Goal: Information Seeking & Learning: Learn about a topic

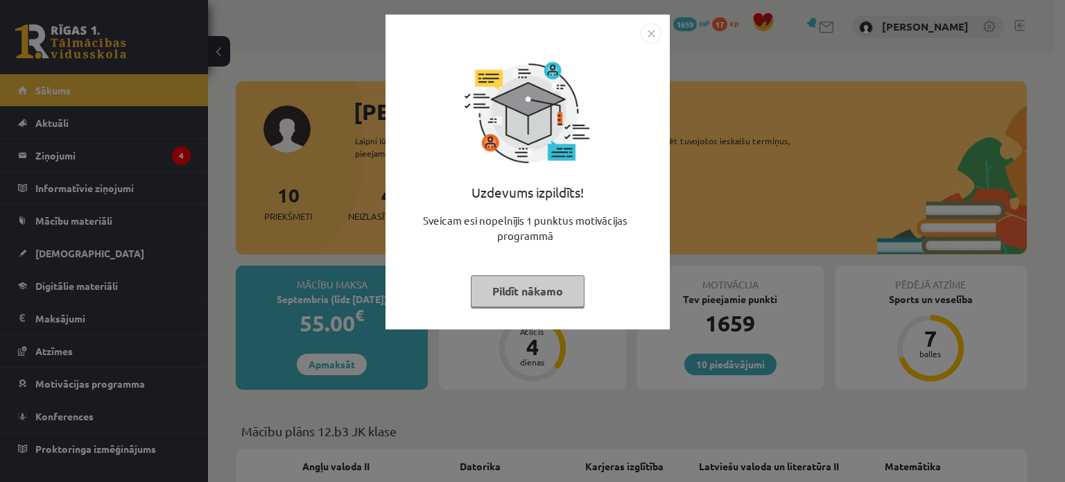
click at [525, 297] on button "Pildīt nākamo" at bounding box center [528, 291] width 114 height 32
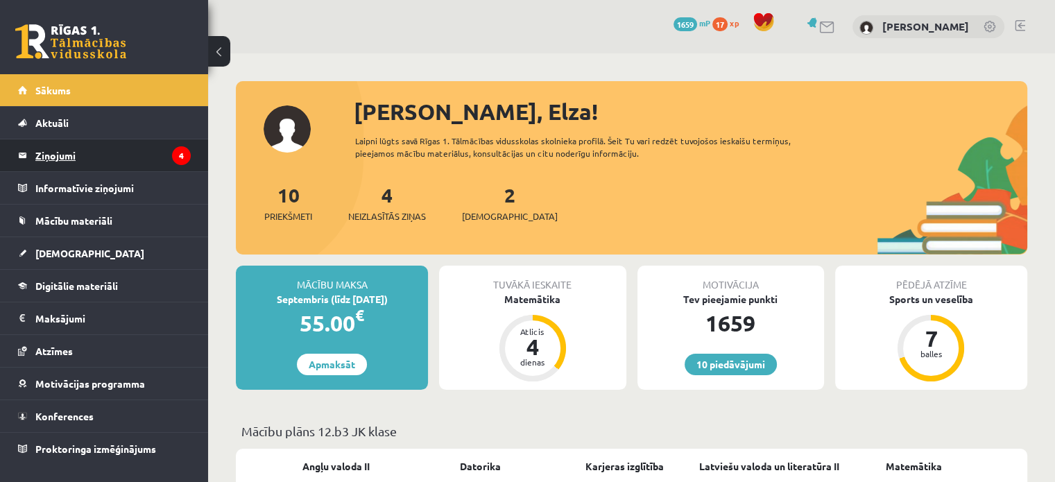
click at [157, 157] on legend "Ziņojumi 4" at bounding box center [112, 155] width 155 height 32
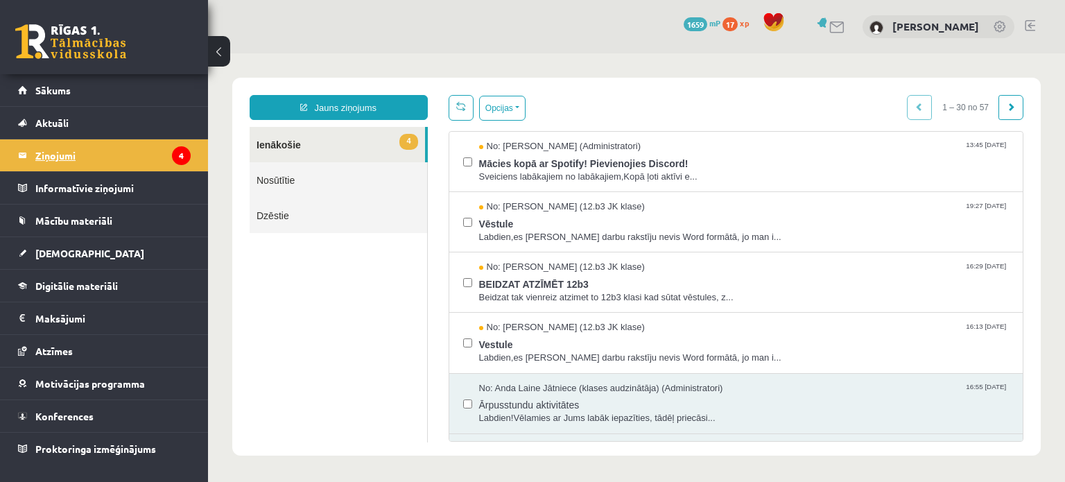
click at [661, 179] on span "Sveiciens labākajiem no labākajiem,Kopā ļoti aktīvi e..." at bounding box center [744, 177] width 530 height 13
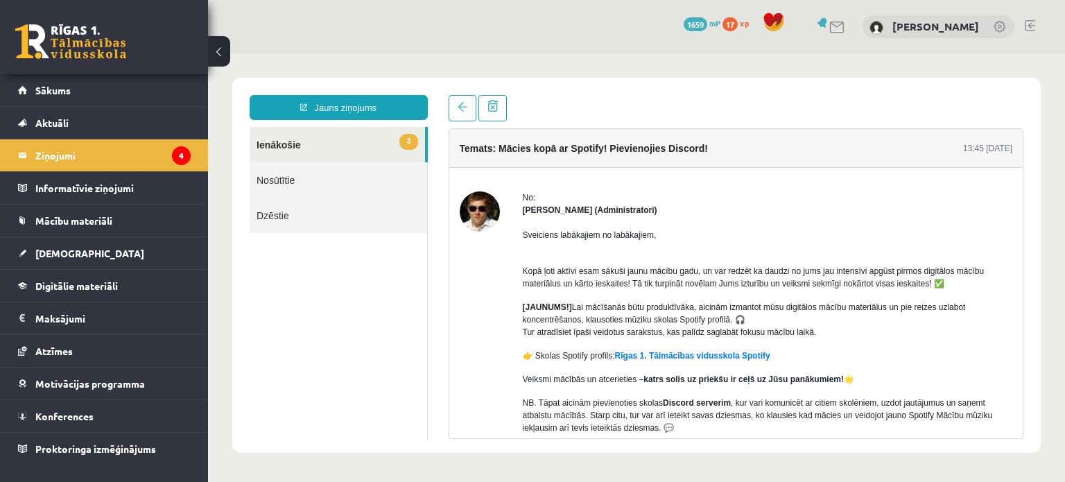
click at [807, 277] on p "Kopā ļoti aktīvi esam sākuši jaunu mācību gadu, un var redzēt ka daudzi no jums…" at bounding box center [768, 270] width 490 height 37
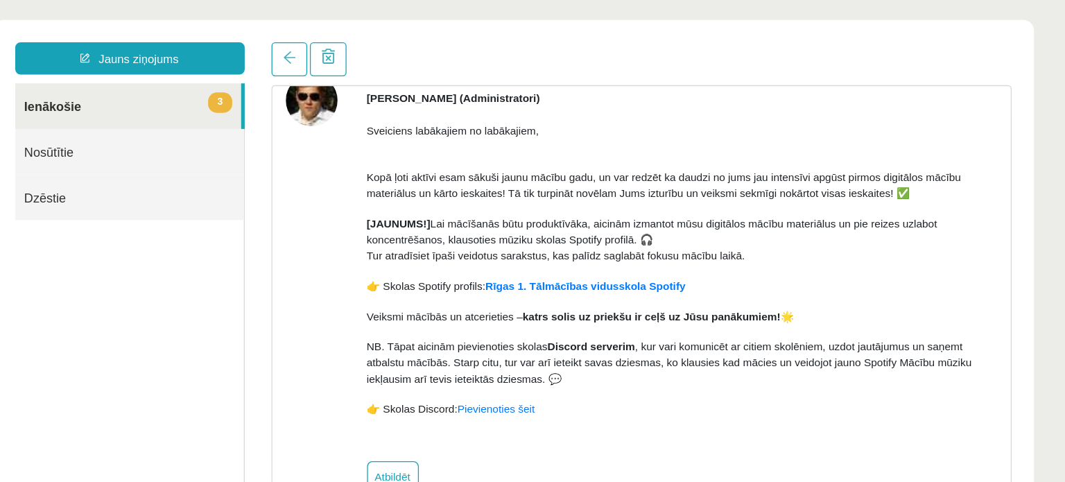
scroll to position [72, 0]
click at [447, 214] on link "Rīgas 1. Tālmācības vidusskola Spotify" at bounding box center [446, 219] width 155 height 10
click at [209, 48] on link at bounding box center [216, 44] width 28 height 26
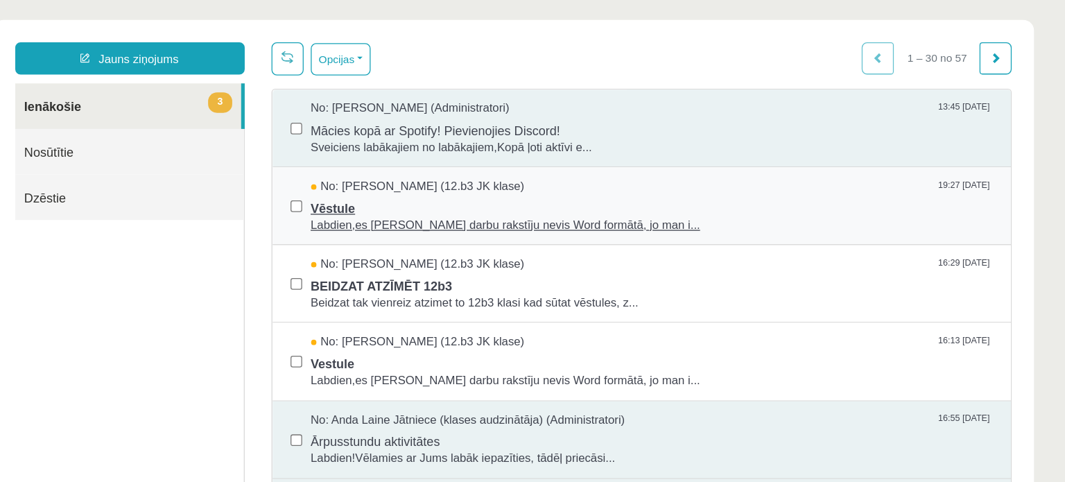
scroll to position [0, 0]
click at [330, 153] on span "Vēstule" at bounding box center [498, 157] width 530 height 17
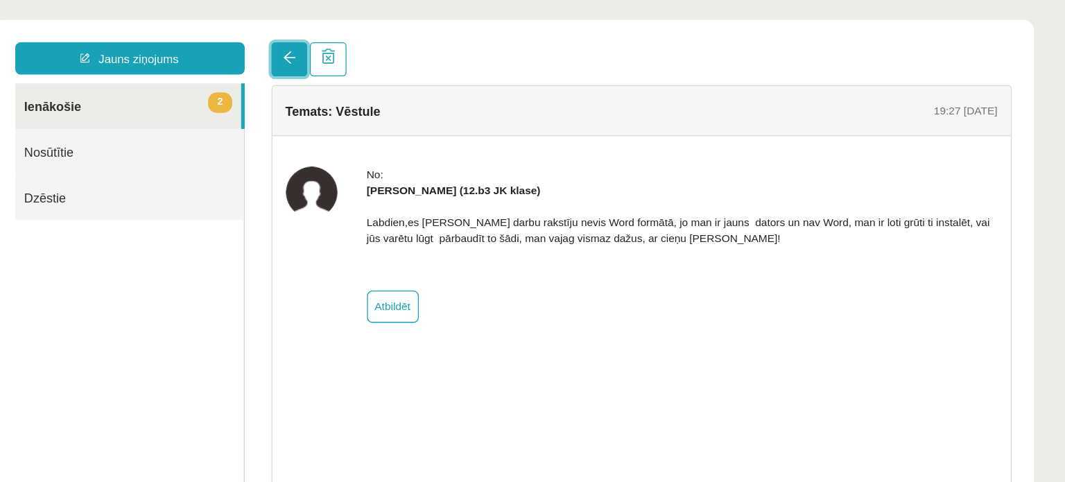
click at [219, 46] on span at bounding box center [216, 42] width 10 height 10
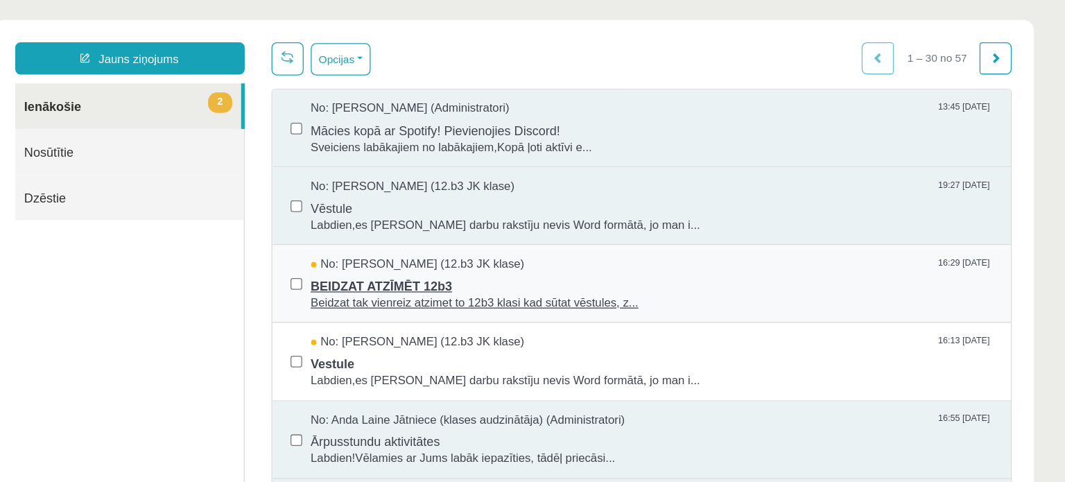
click at [336, 231] on span "Beidzat tak vienreiz atzimet to 12b3 klasi kad sūtat vēstules, z..." at bounding box center [498, 233] width 530 height 13
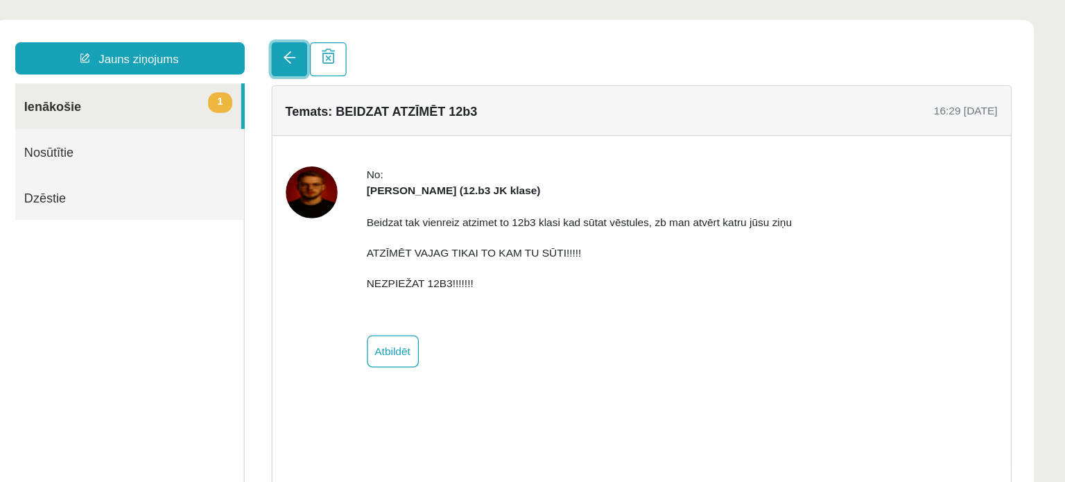
click at [220, 39] on span at bounding box center [216, 42] width 10 height 10
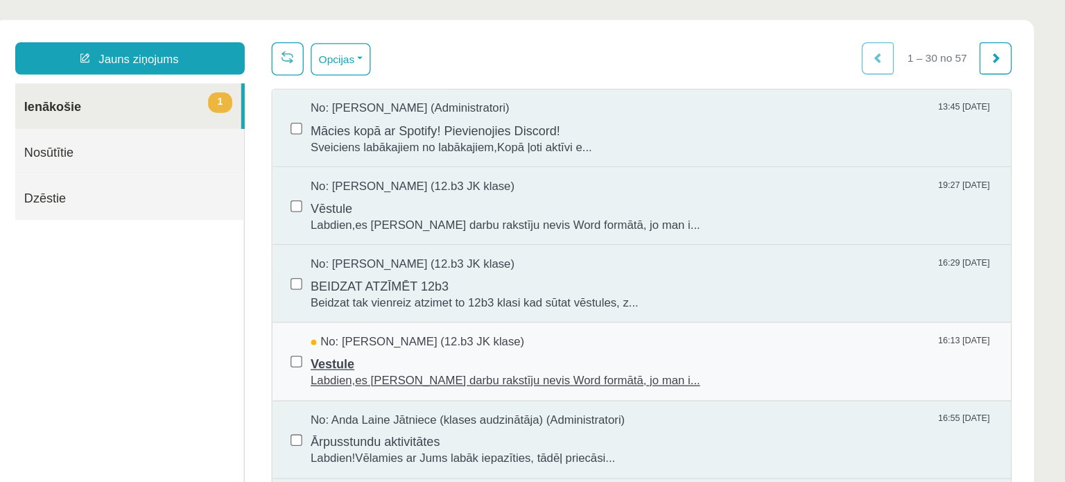
click at [318, 266] on span "No: Jekaterina Savostjanova (12.b3 JK klase)" at bounding box center [316, 263] width 166 height 13
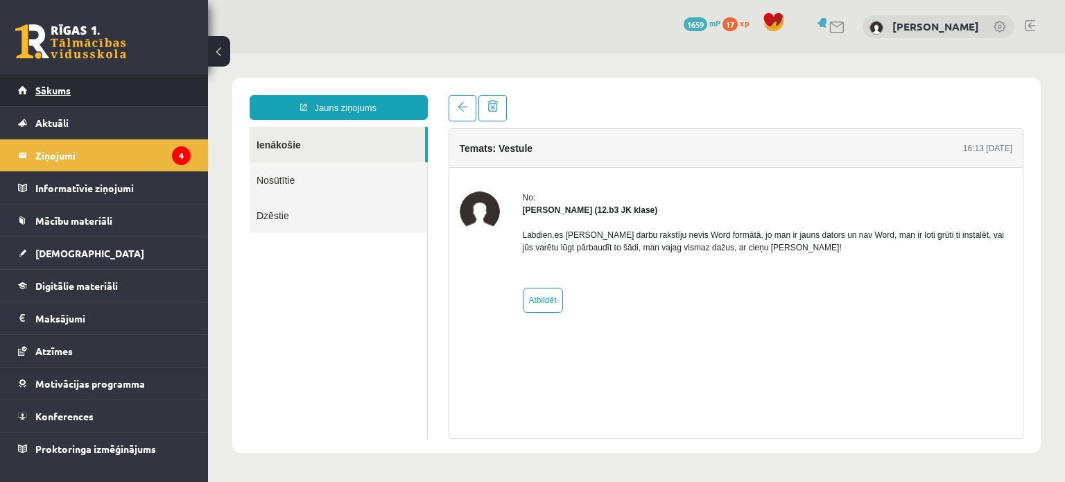
click at [108, 81] on link "Sākums" at bounding box center [104, 90] width 173 height 32
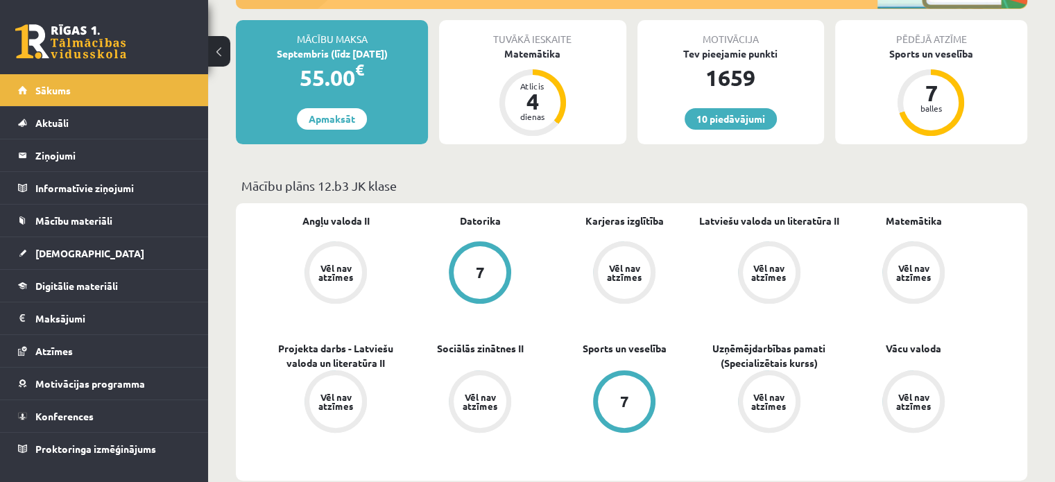
scroll to position [244, 0]
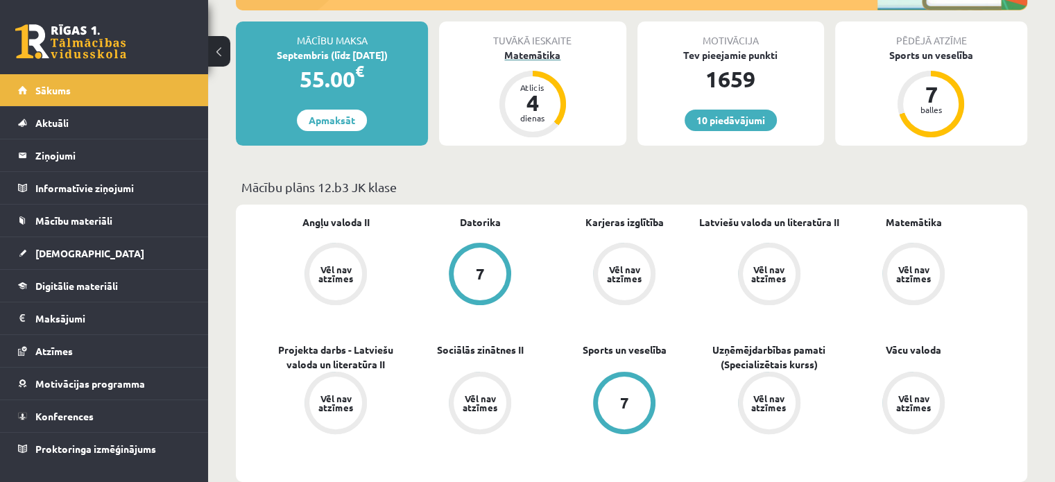
click at [529, 51] on div "Matemātika" at bounding box center [532, 55] width 187 height 15
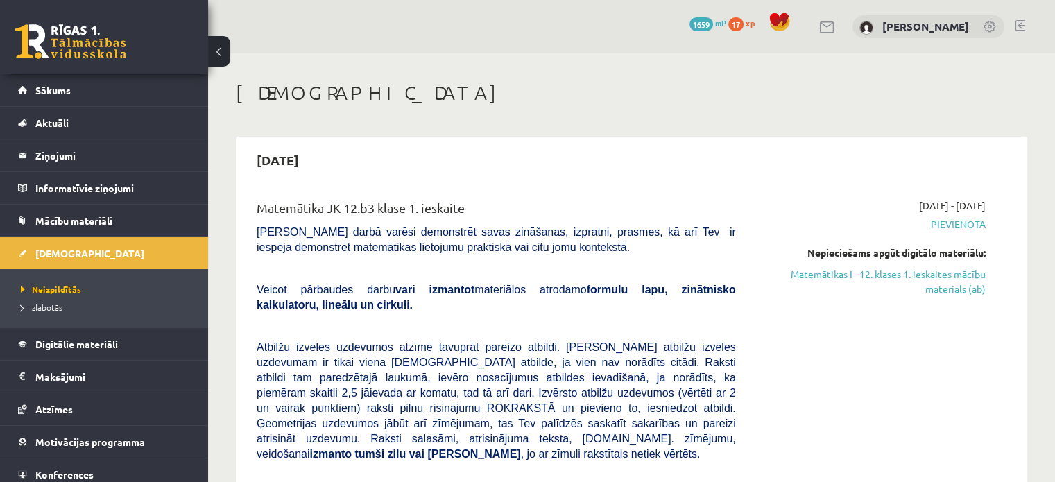
scroll to position [138, 0]
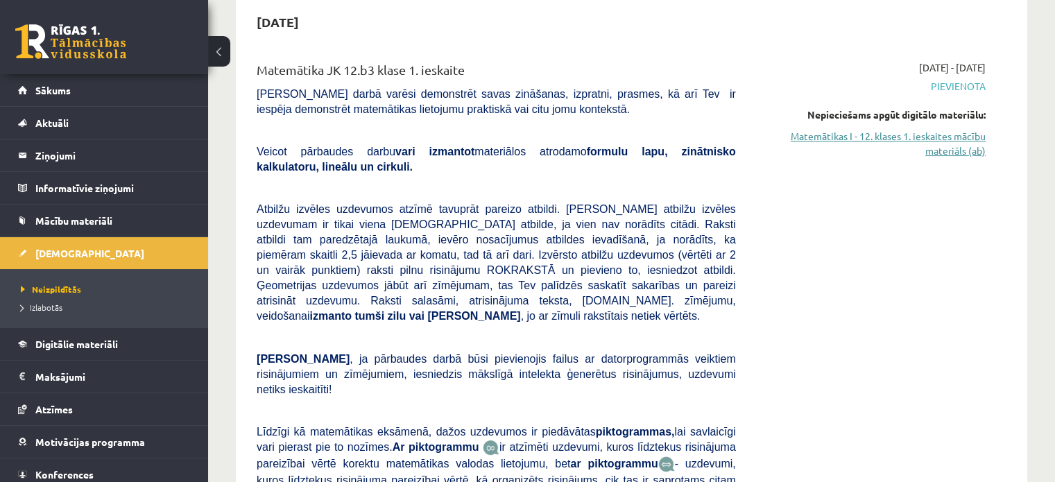
click at [904, 133] on link "Matemātikas I - 12. klases 1. ieskaites mācību materiāls (ab)" at bounding box center [870, 143] width 229 height 29
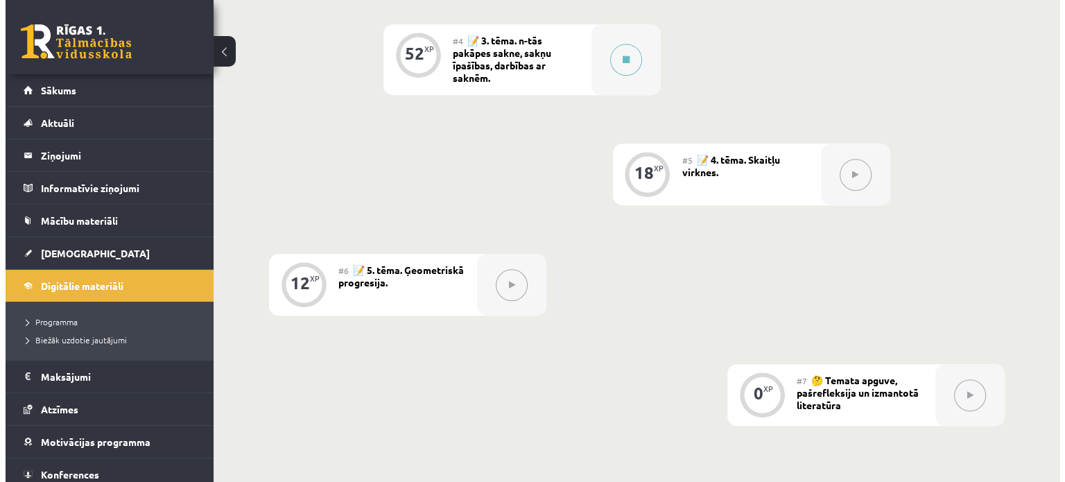
scroll to position [772, 0]
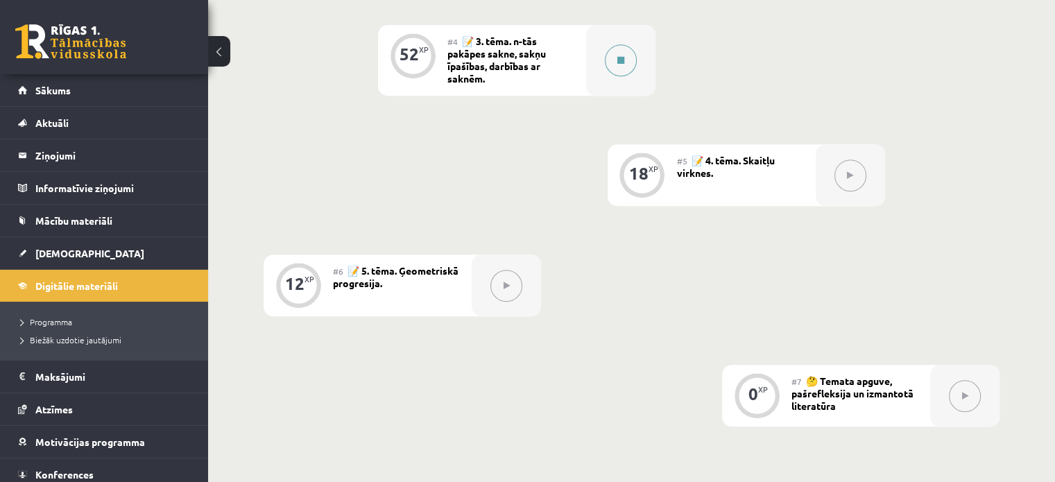
click at [612, 57] on button at bounding box center [621, 60] width 32 height 32
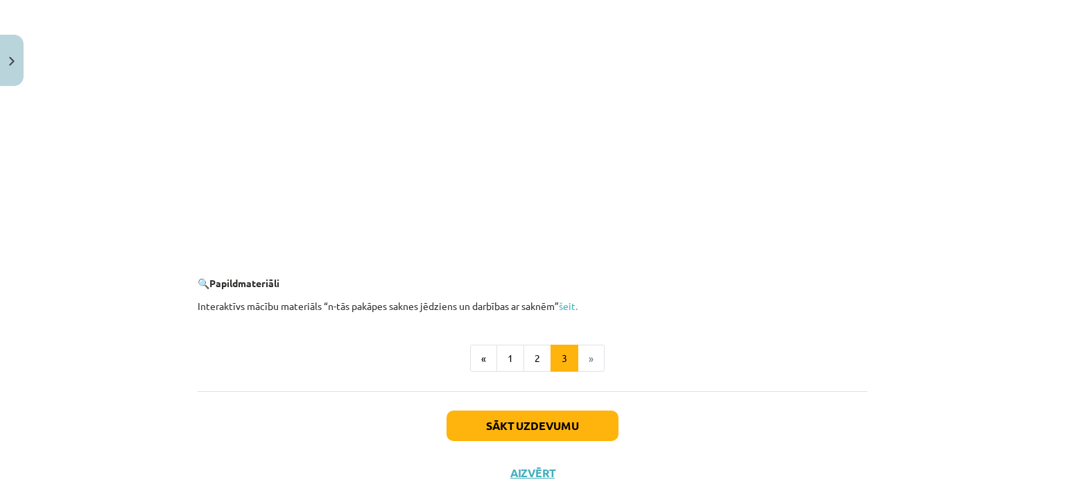
scroll to position [2541, 0]
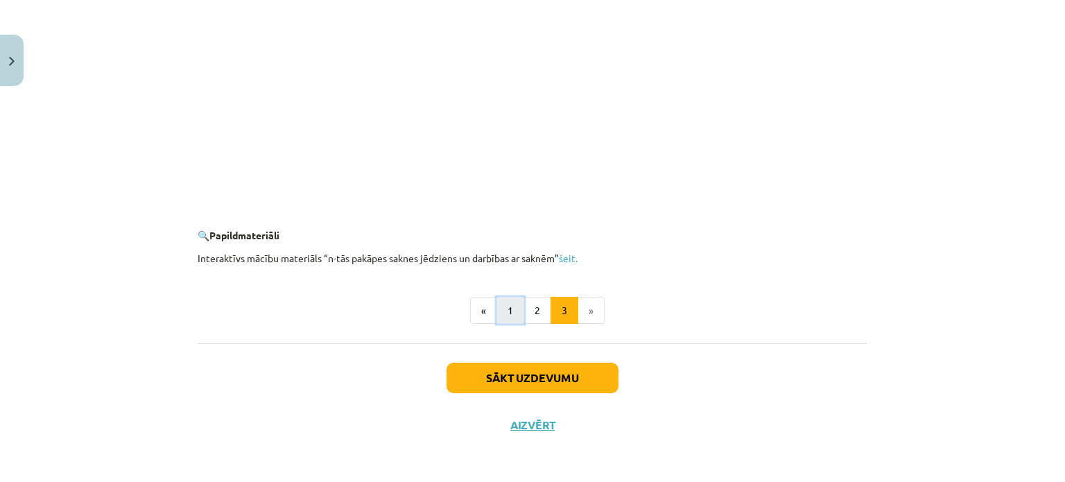
click at [510, 302] on button "1" at bounding box center [510, 311] width 28 height 28
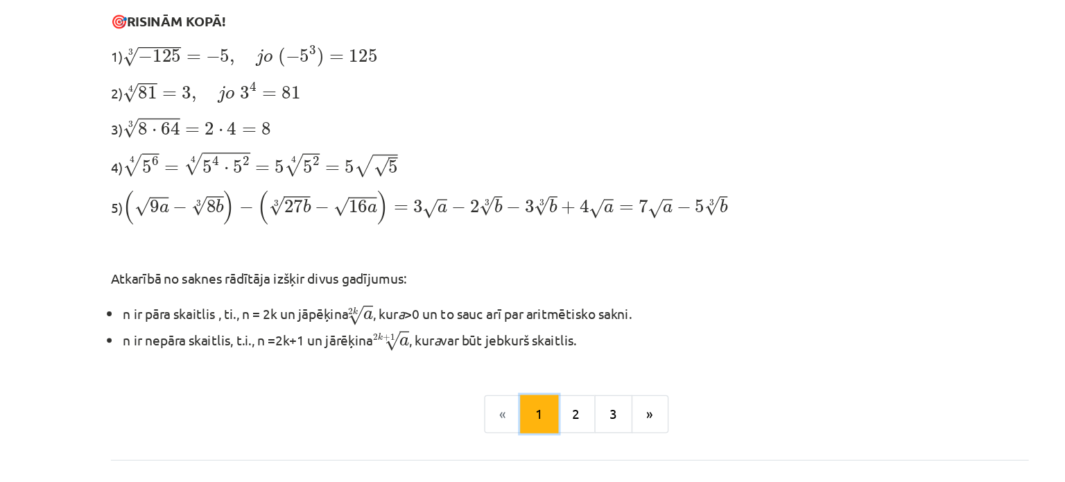
scroll to position [466, 0]
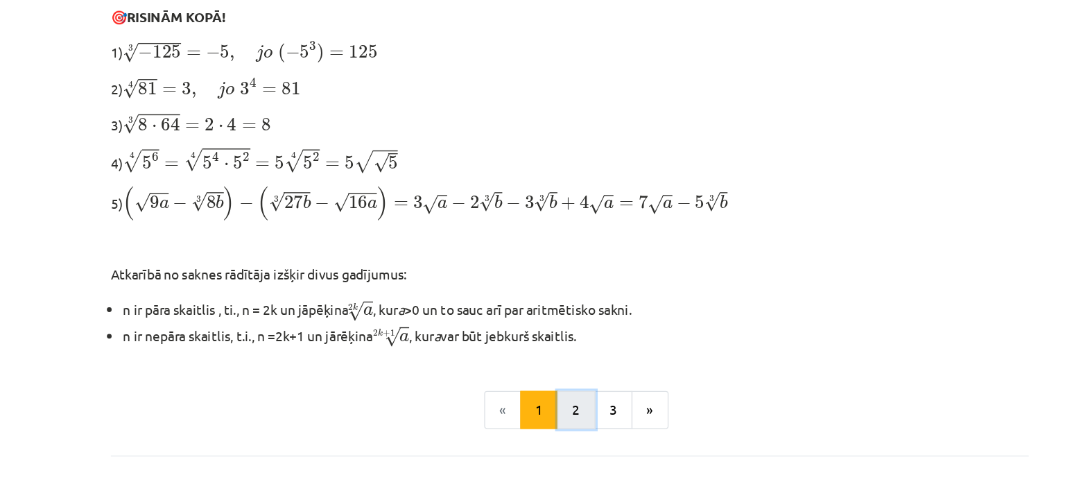
click at [527, 315] on button "2" at bounding box center [538, 314] width 28 height 28
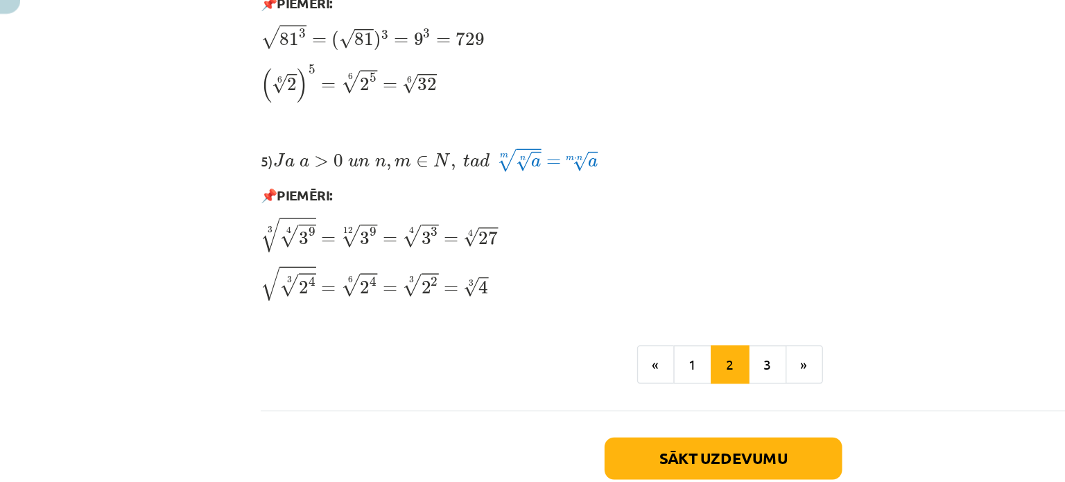
scroll to position [772, 0]
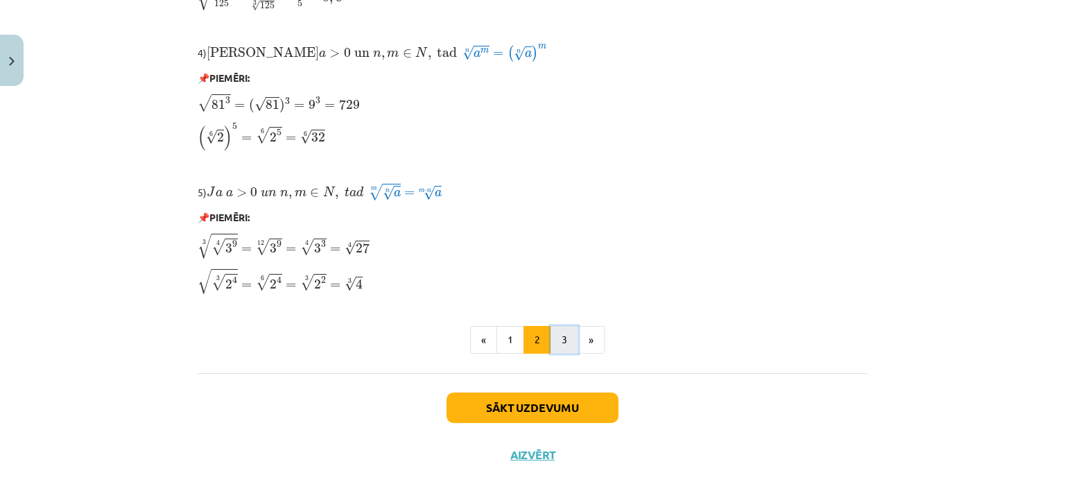
click at [563, 337] on button "3" at bounding box center [565, 340] width 28 height 28
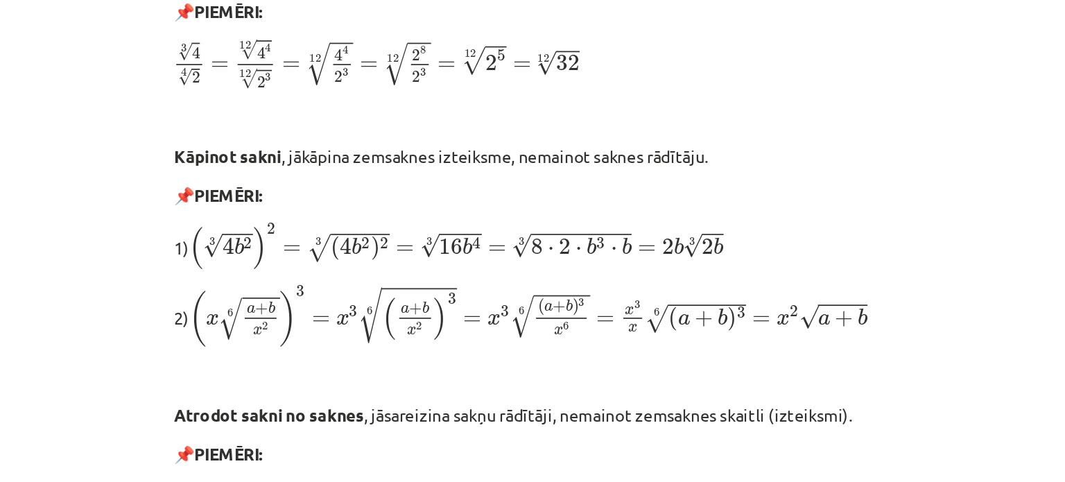
scroll to position [768, 0]
